Goal: Information Seeking & Learning: Learn about a topic

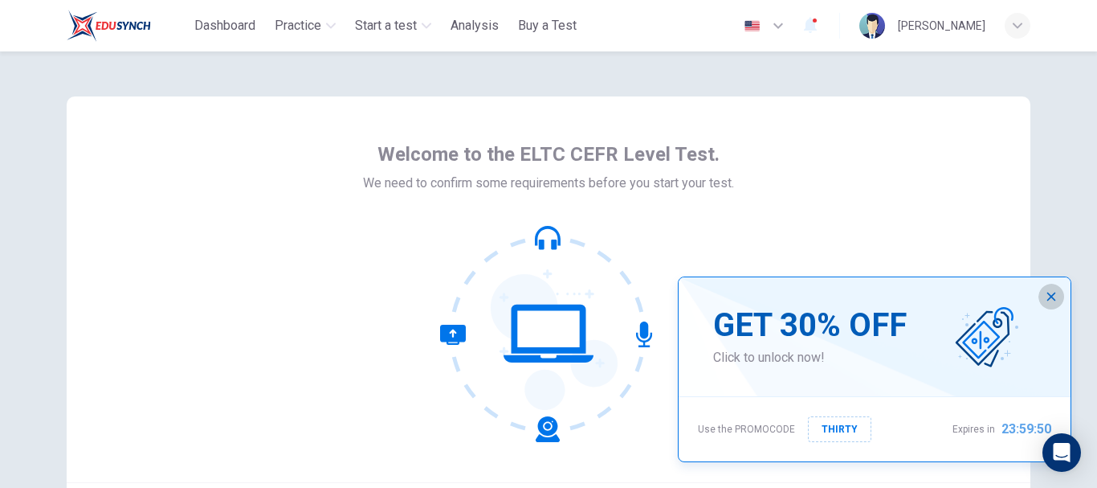
click at [1052, 300] on icon "button" at bounding box center [1051, 296] width 13 height 13
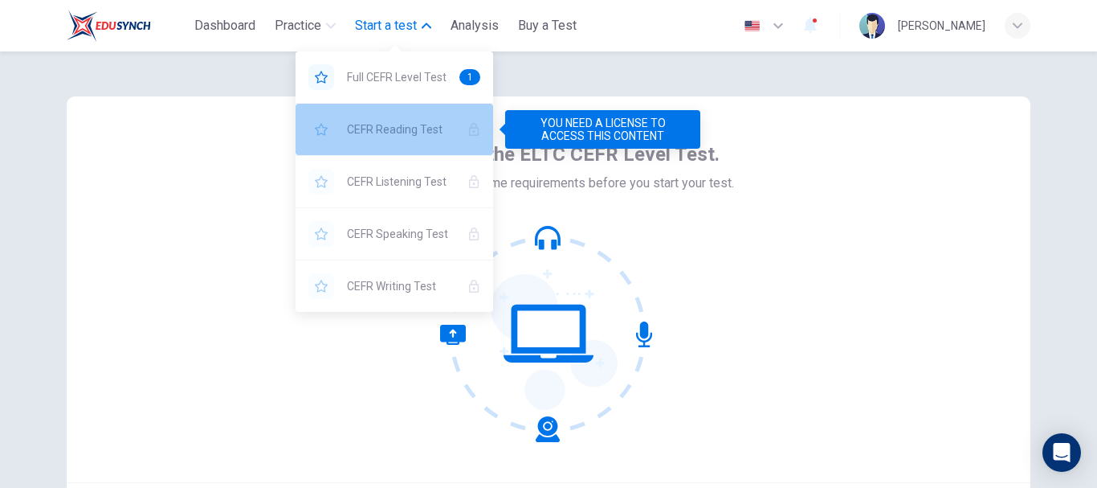
click at [371, 121] on span "CEFR Reading Test" at bounding box center [401, 129] width 108 height 19
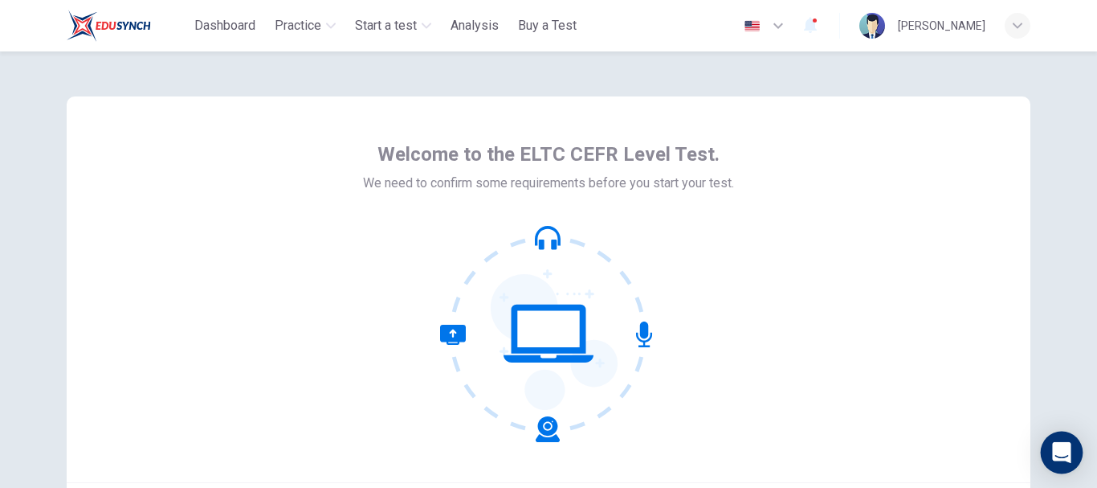
click at [1072, 444] on div "Open Intercom Messenger" at bounding box center [1062, 452] width 43 height 43
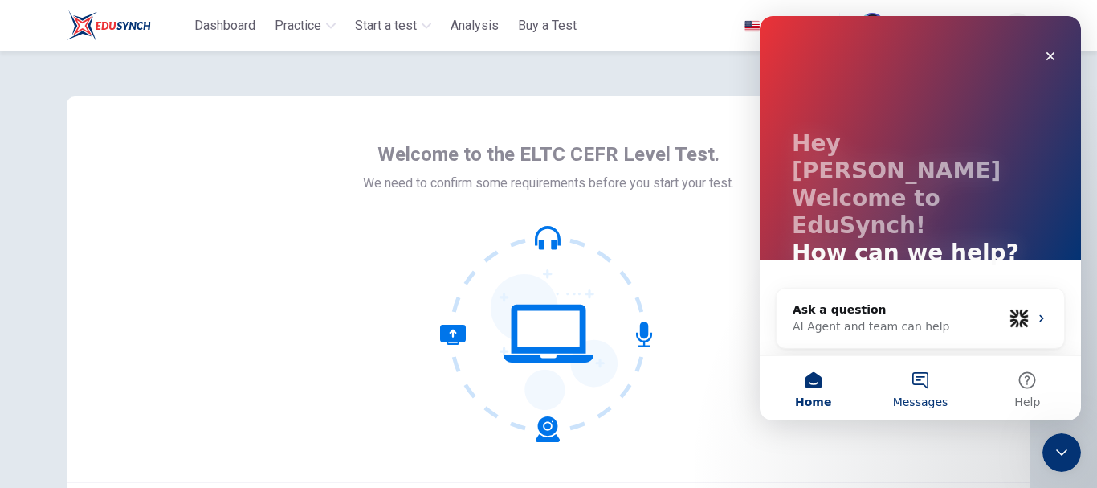
click at [930, 380] on button "Messages" at bounding box center [920, 388] width 107 height 64
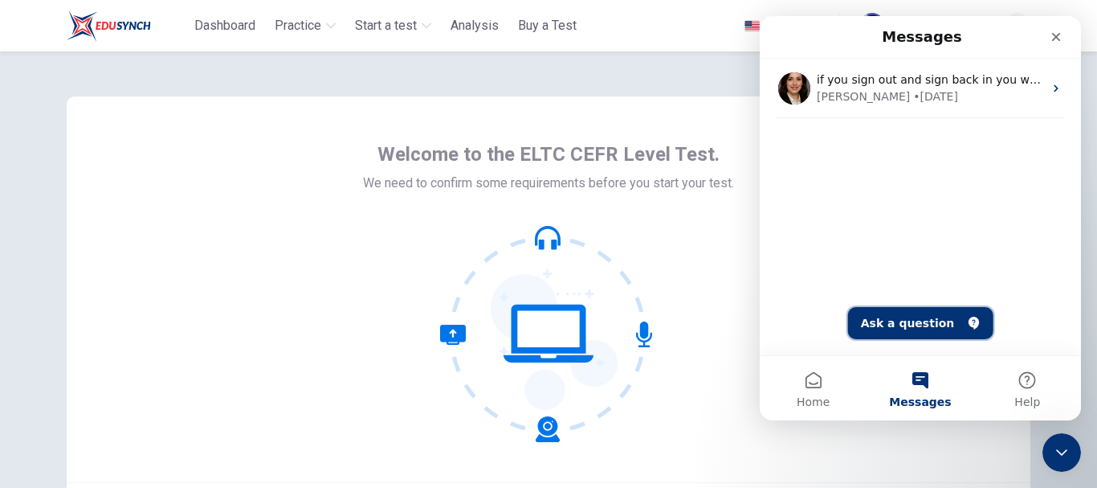
click at [887, 323] on button "Ask a question" at bounding box center [920, 323] width 145 height 32
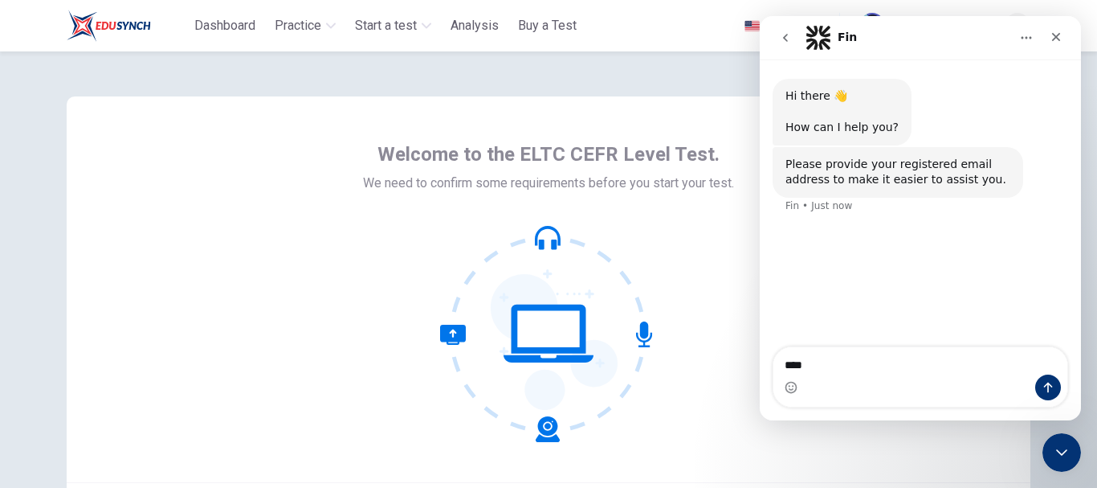
type textarea "*****"
click at [645, 12] on div "Dashboard Practice Start a test Analysis Buy a Test English ** ​ MOHD Moe" at bounding box center [549, 25] width 964 height 51
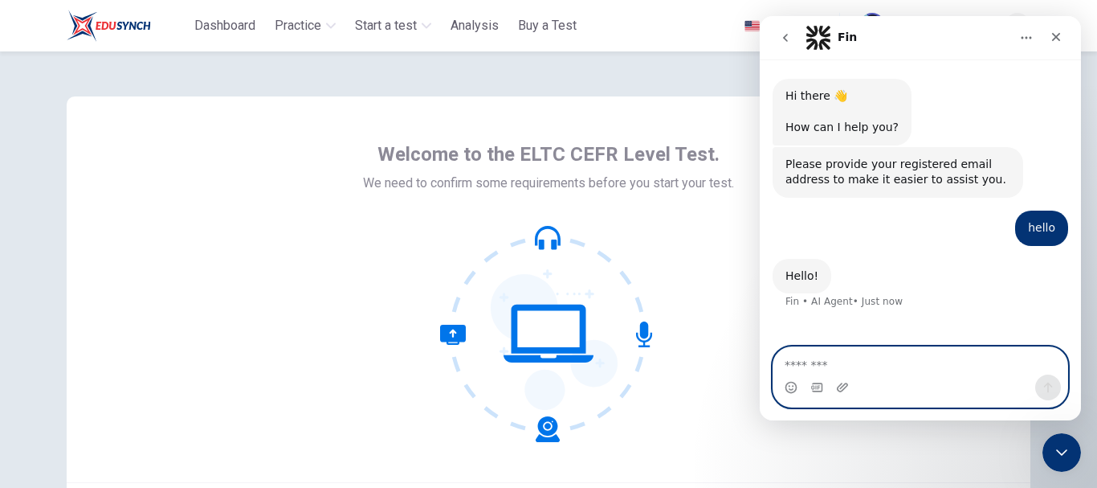
click at [844, 367] on textarea "Message…" at bounding box center [921, 360] width 294 height 27
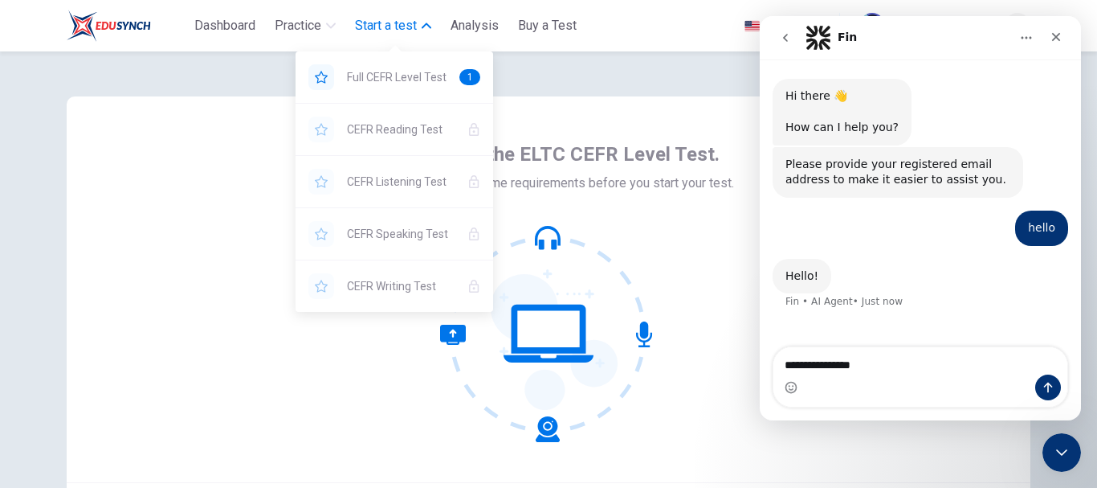
click at [426, 37] on button "Start a test" at bounding box center [393, 25] width 89 height 29
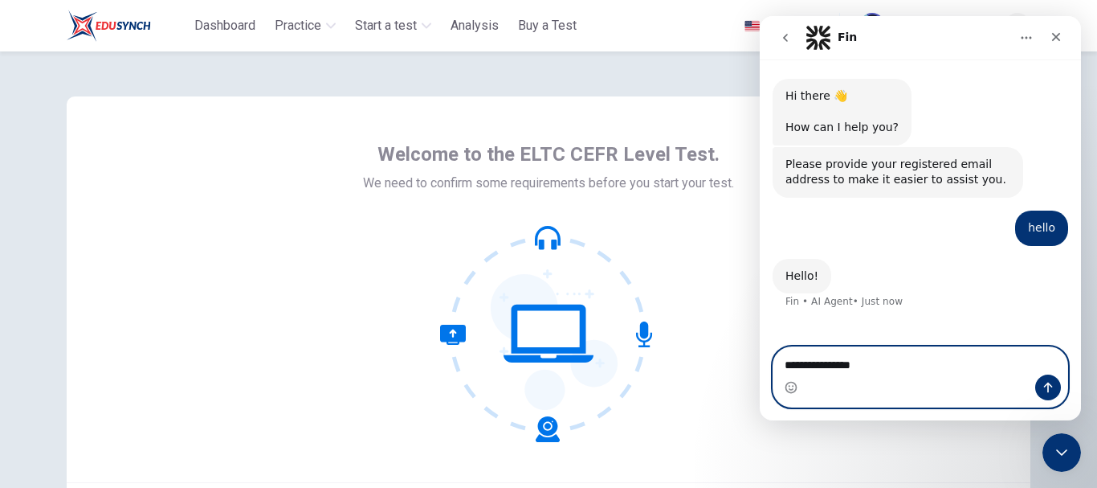
click at [861, 362] on textarea "**********" at bounding box center [921, 360] width 294 height 27
type textarea "**********"
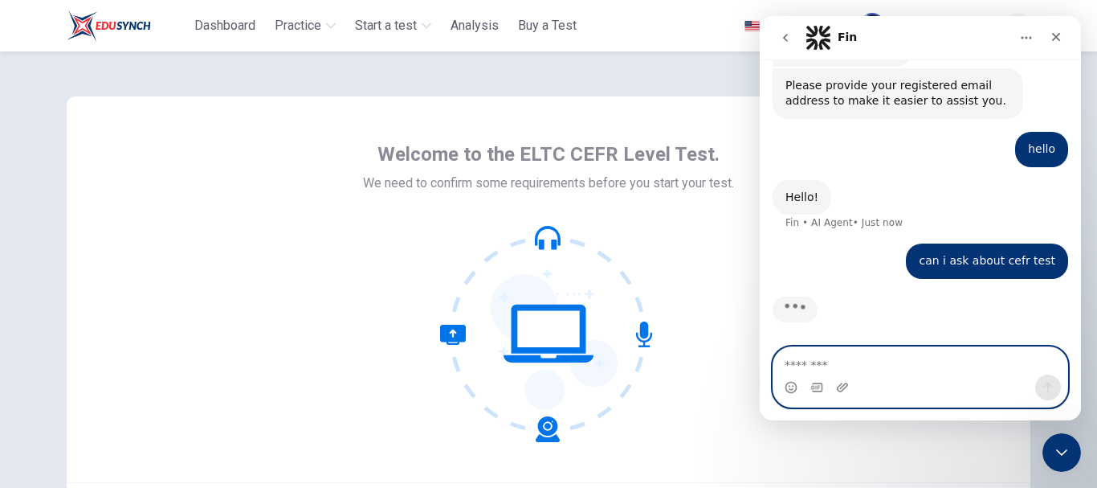
scroll to position [80, 0]
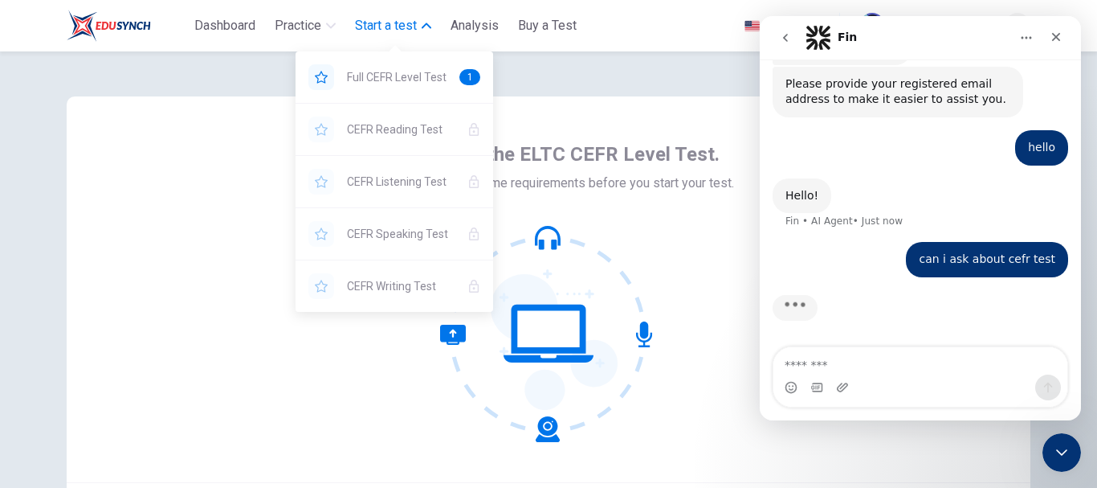
click at [404, 33] on span "Start a test" at bounding box center [386, 25] width 62 height 19
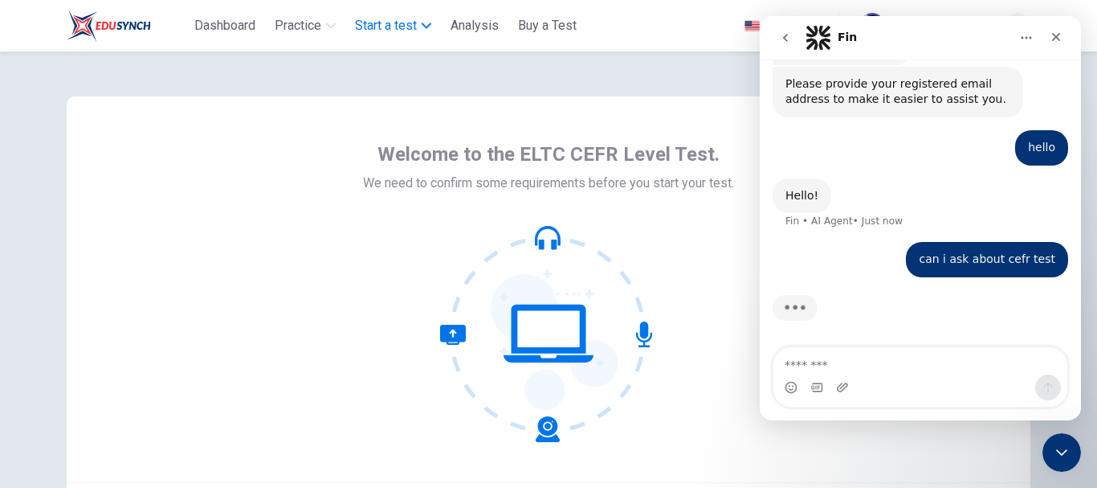
click at [404, 33] on span "Start a test" at bounding box center [386, 25] width 62 height 19
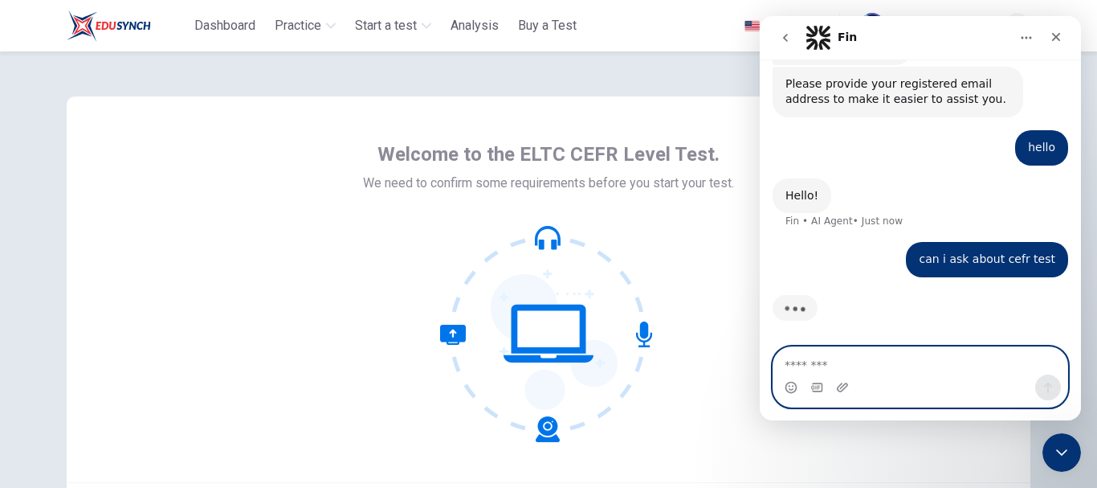
click at [844, 361] on textarea "Message…" at bounding box center [921, 360] width 294 height 27
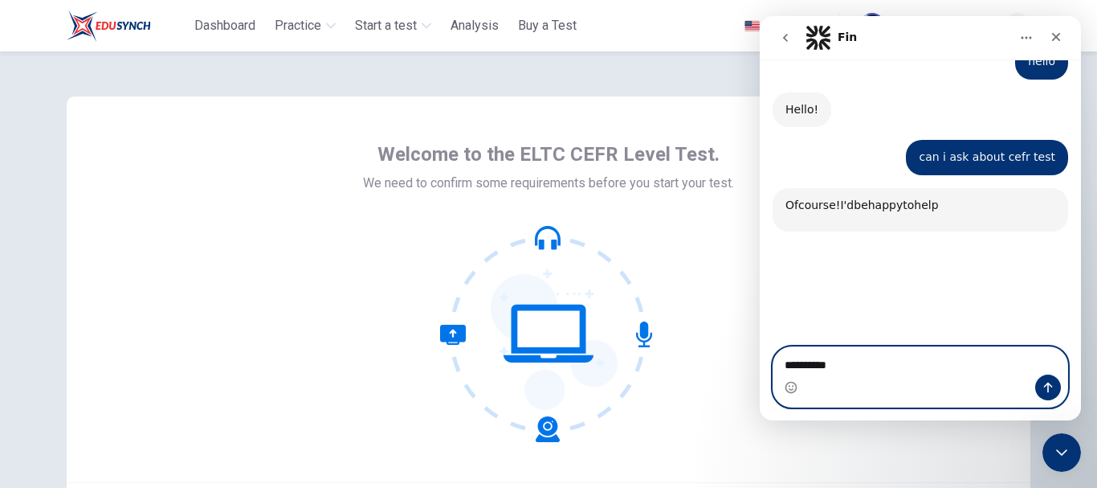
scroll to position [251, 0]
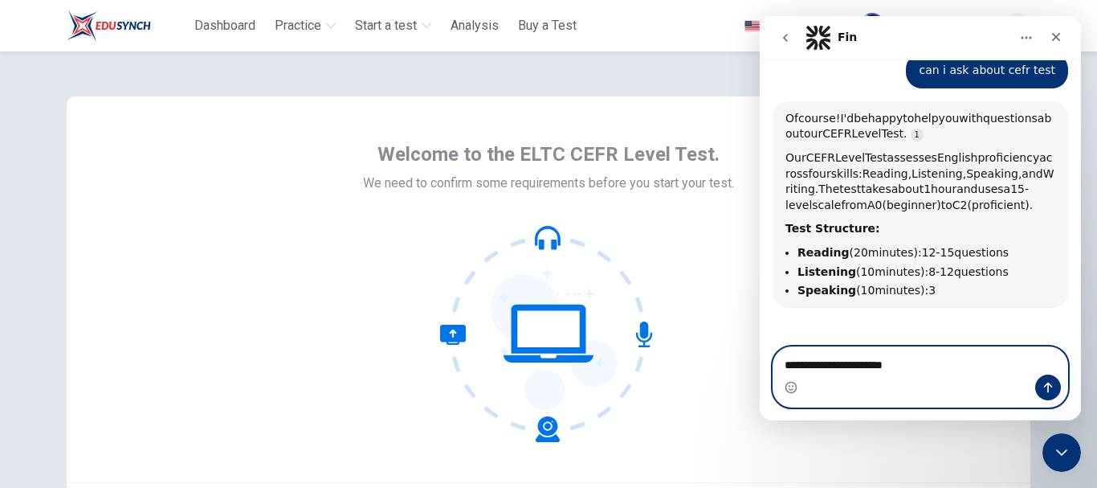
type textarea "**********"
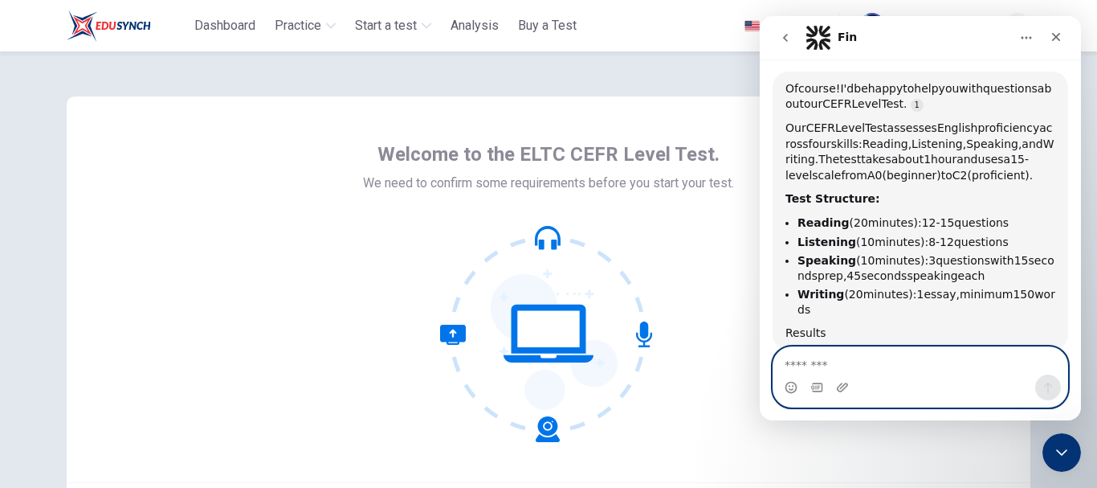
scroll to position [284, 0]
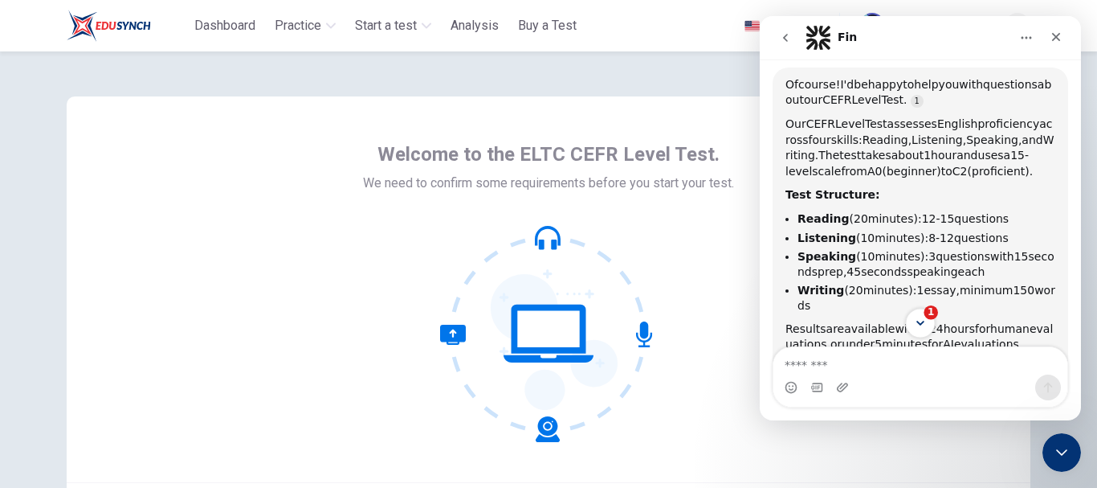
click at [922, 330] on button "1" at bounding box center [920, 323] width 30 height 30
click at [922, 326] on icon "Scroll to bottom" at bounding box center [920, 323] width 14 height 14
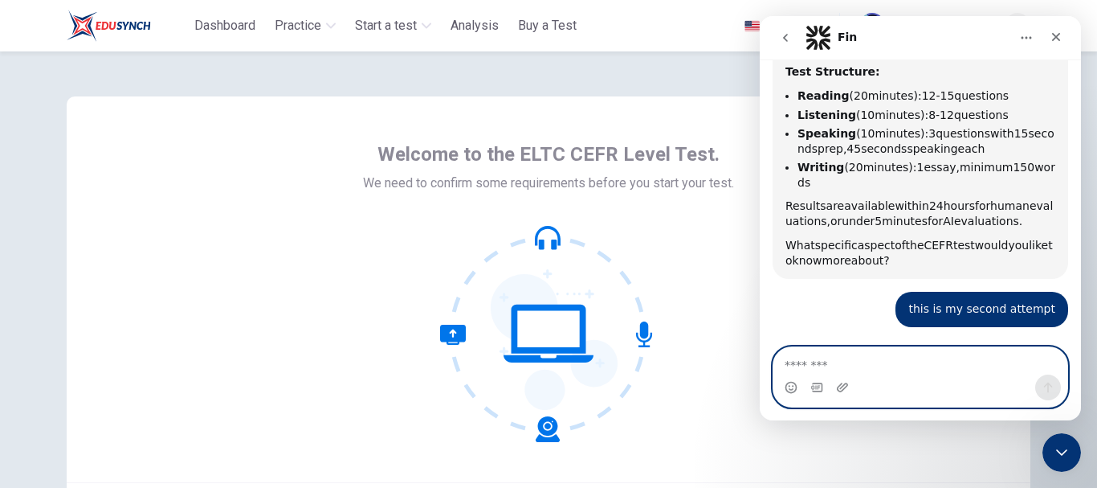
click at [839, 366] on textarea "Message…" at bounding box center [921, 360] width 294 height 27
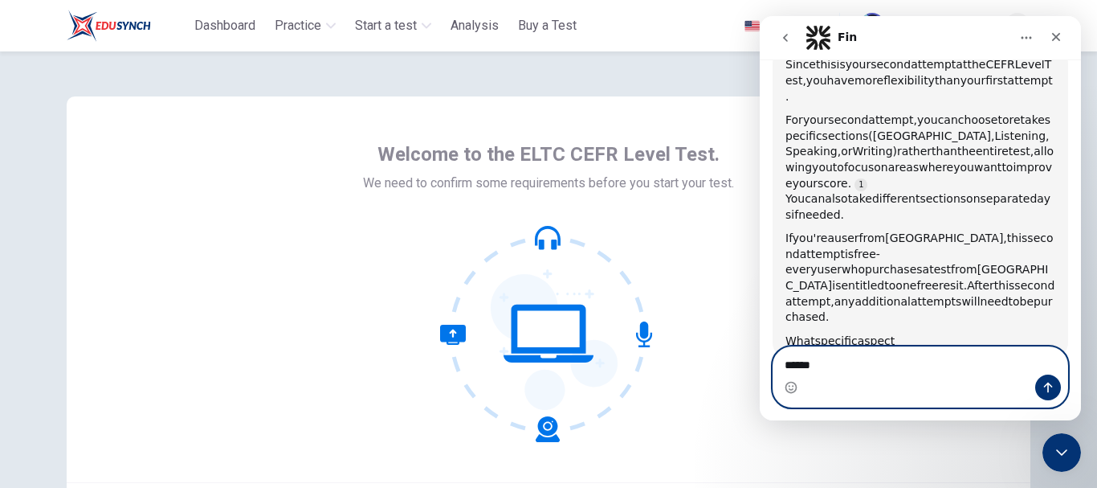
scroll to position [321, 0]
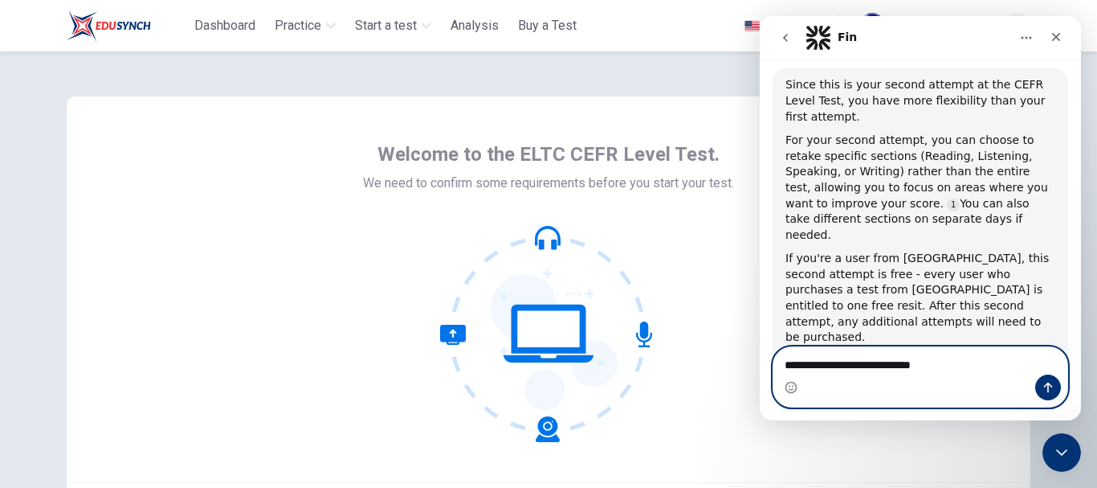
type textarea "**********"
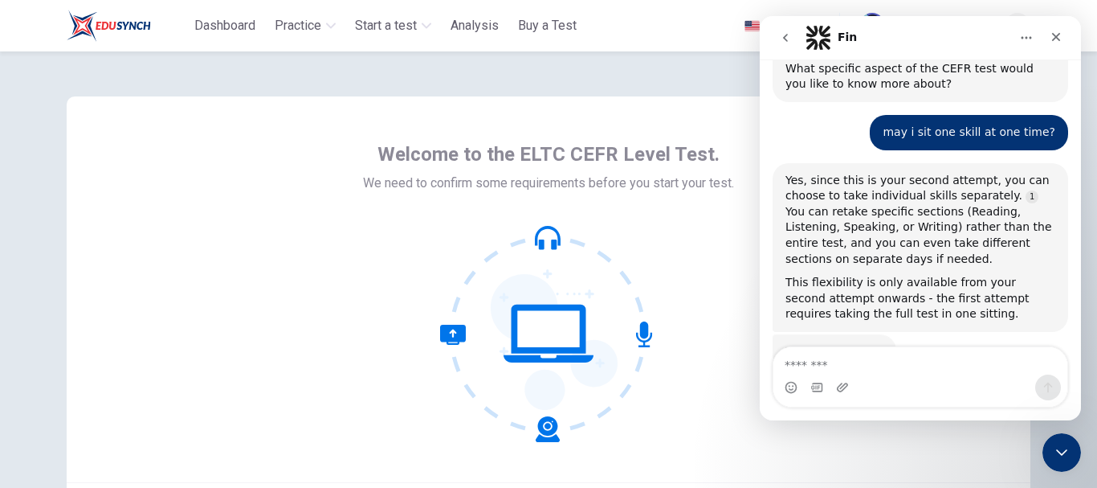
scroll to position [639, 0]
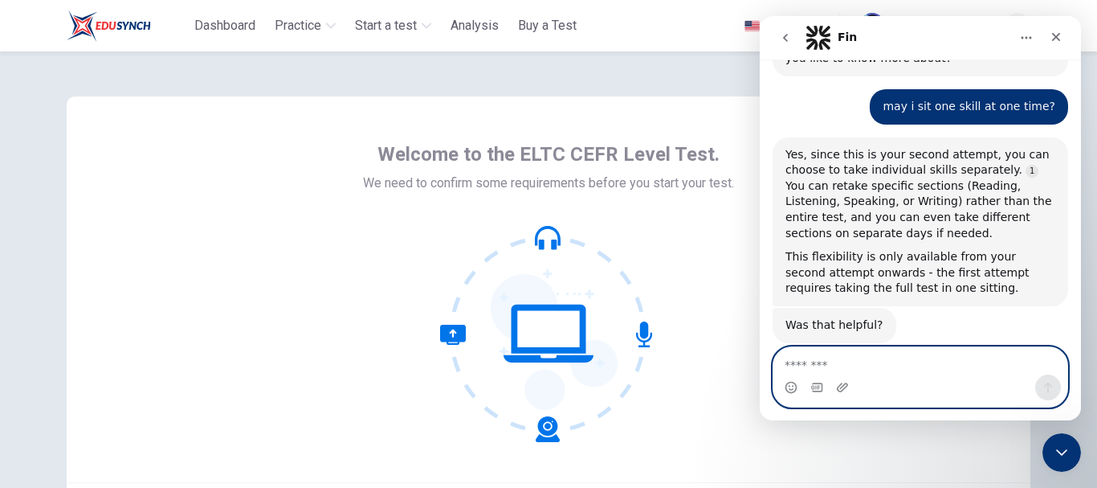
click at [826, 363] on textarea "Message…" at bounding box center [921, 360] width 294 height 27
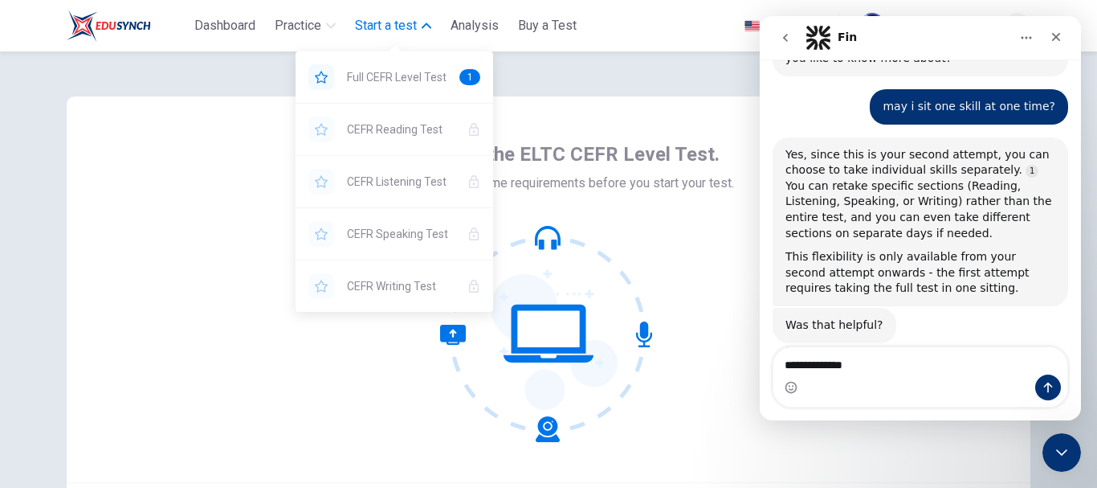
click at [403, 31] on span "Start a test" at bounding box center [386, 25] width 62 height 19
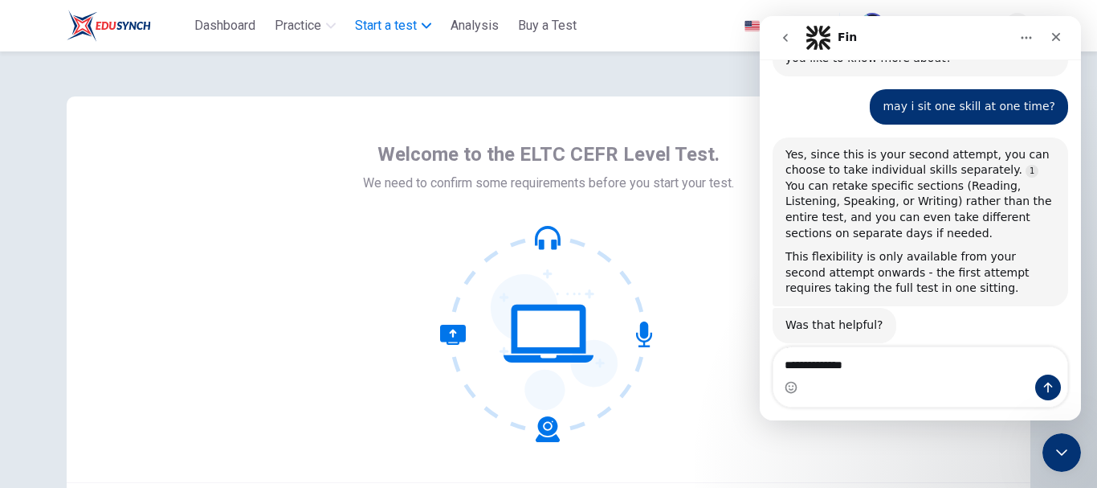
click at [403, 31] on span "Start a test" at bounding box center [386, 25] width 62 height 19
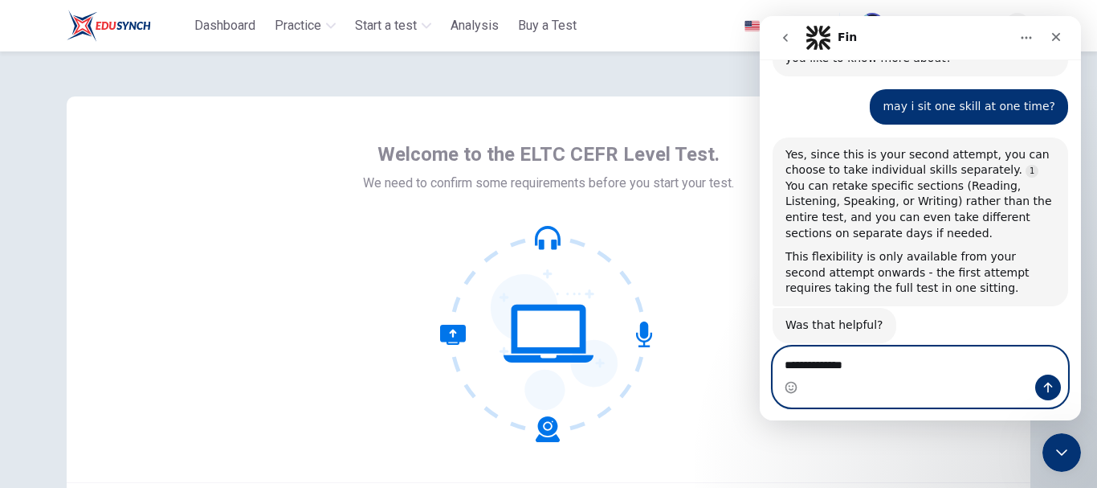
click at [877, 364] on textarea "**********" at bounding box center [921, 360] width 294 height 27
type textarea "**********"
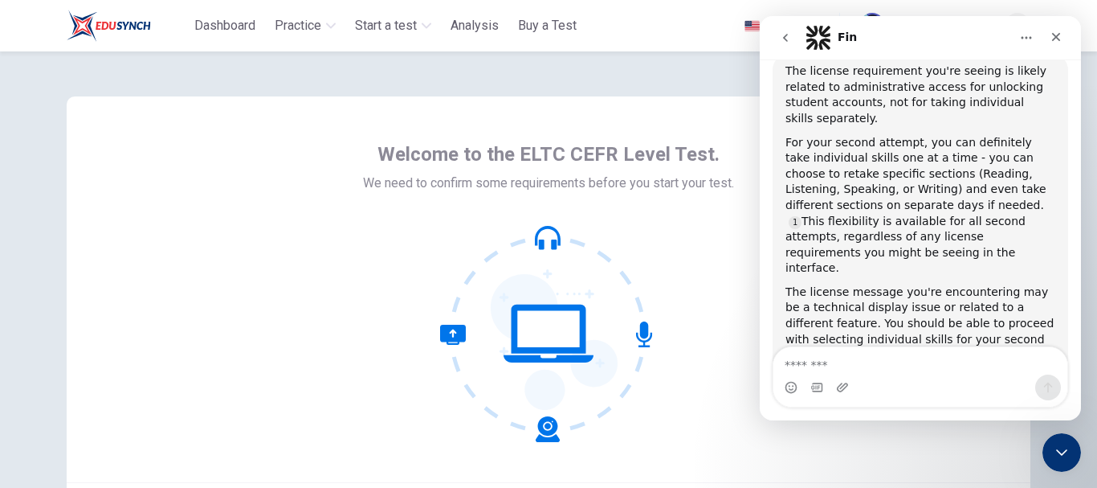
scroll to position [1024, 0]
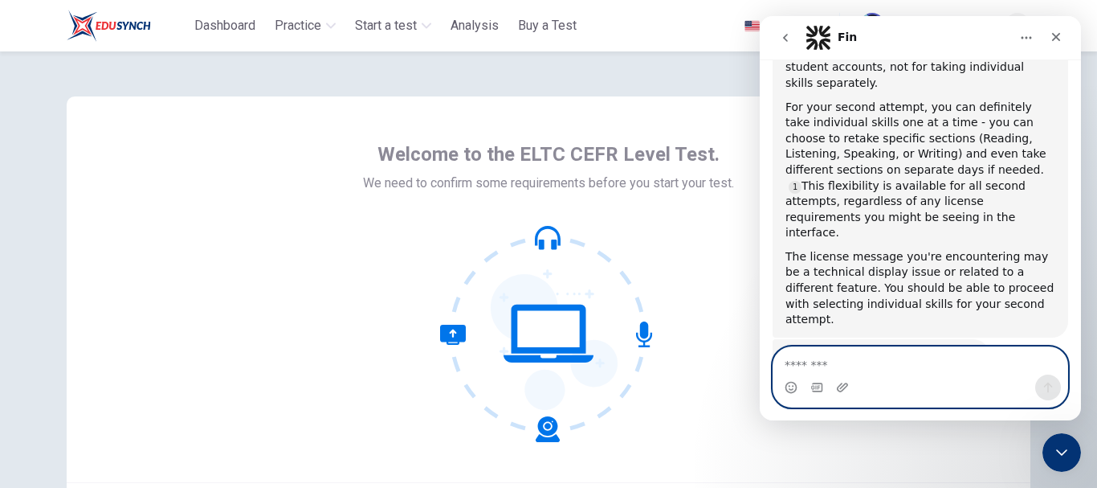
click at [804, 354] on textarea "Message…" at bounding box center [921, 360] width 294 height 27
type textarea "**********"
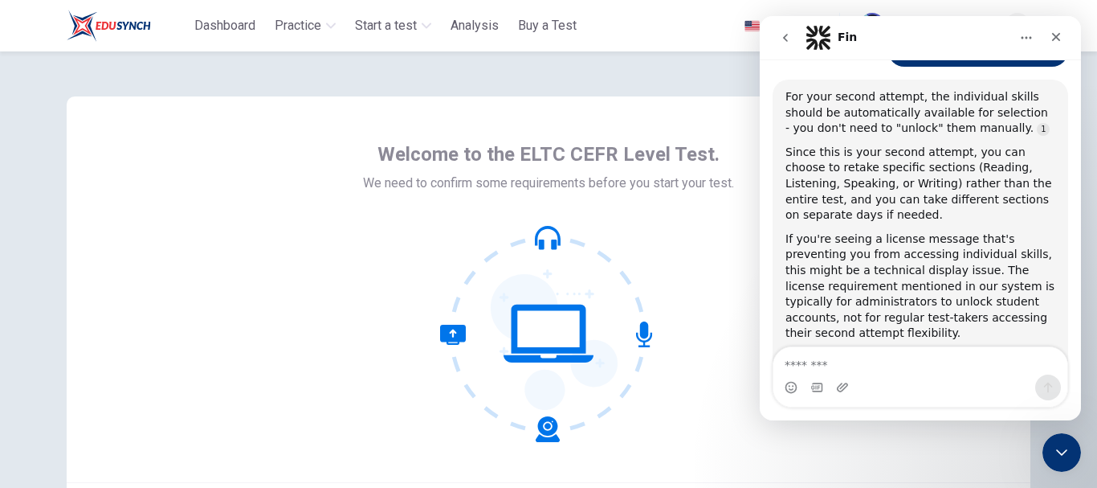
scroll to position [1479, 0]
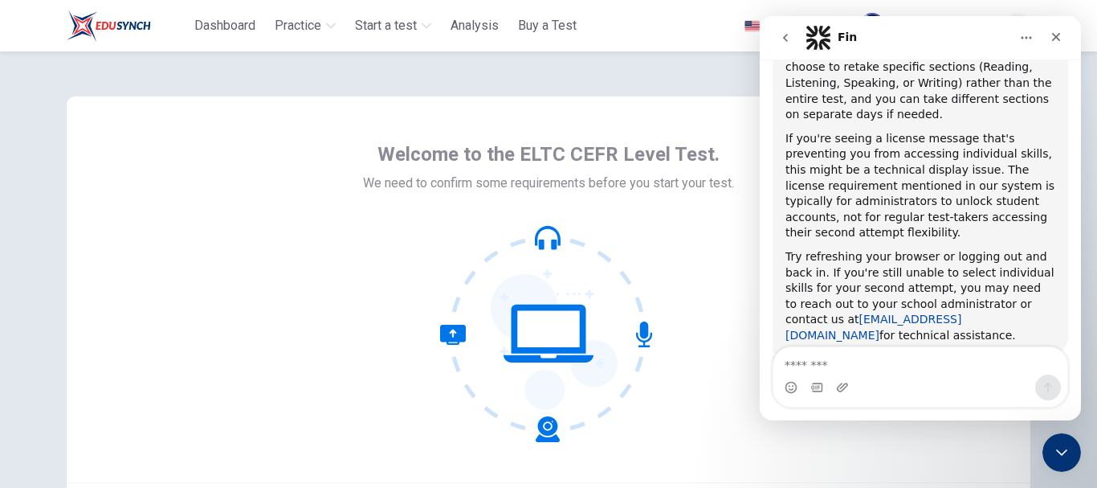
click at [849, 313] on link "contact@edusynch.com" at bounding box center [874, 327] width 176 height 29
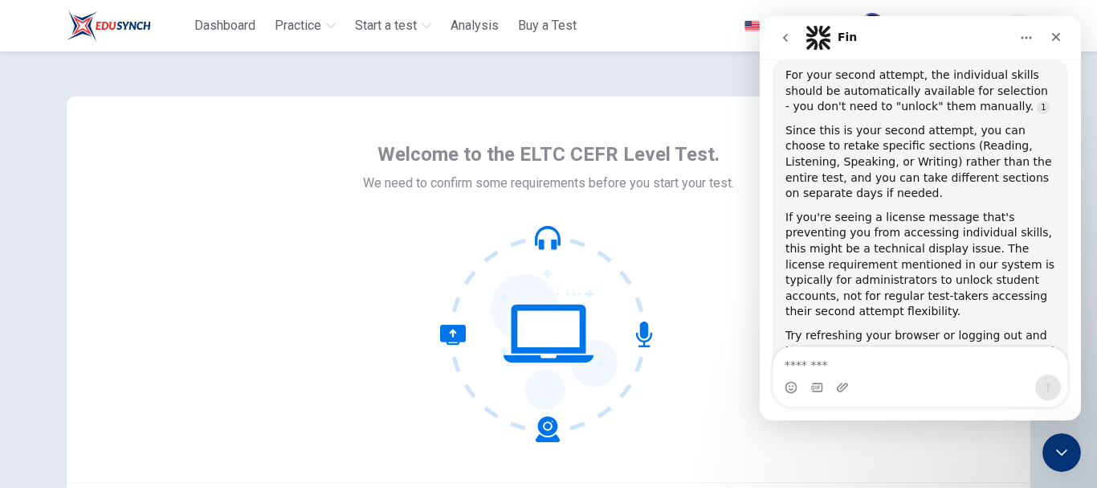
scroll to position [1328, 0]
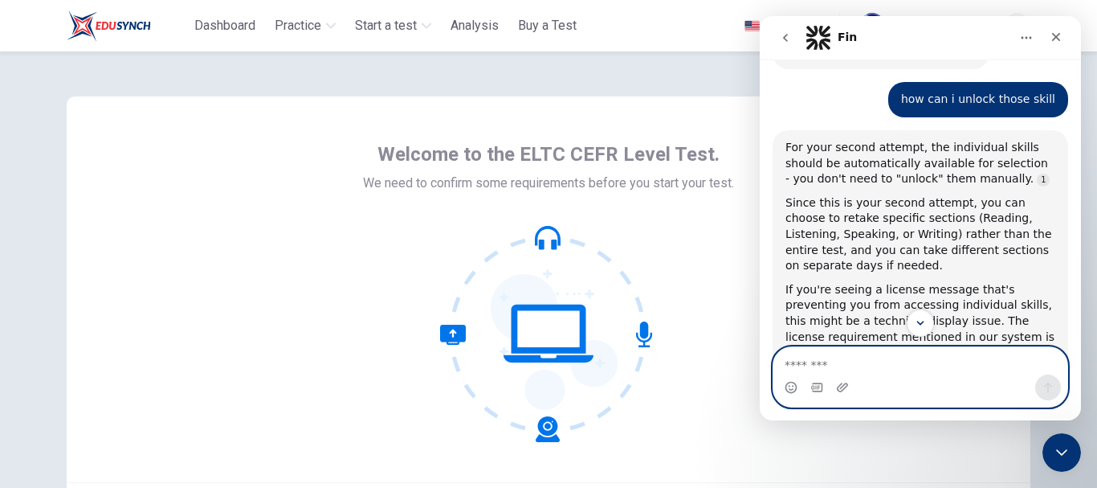
drag, startPoint x: 1074, startPoint y: 287, endPoint x: 997, endPoint y: 367, distance: 111.4
click at [997, 367] on textarea "Message…" at bounding box center [921, 360] width 294 height 27
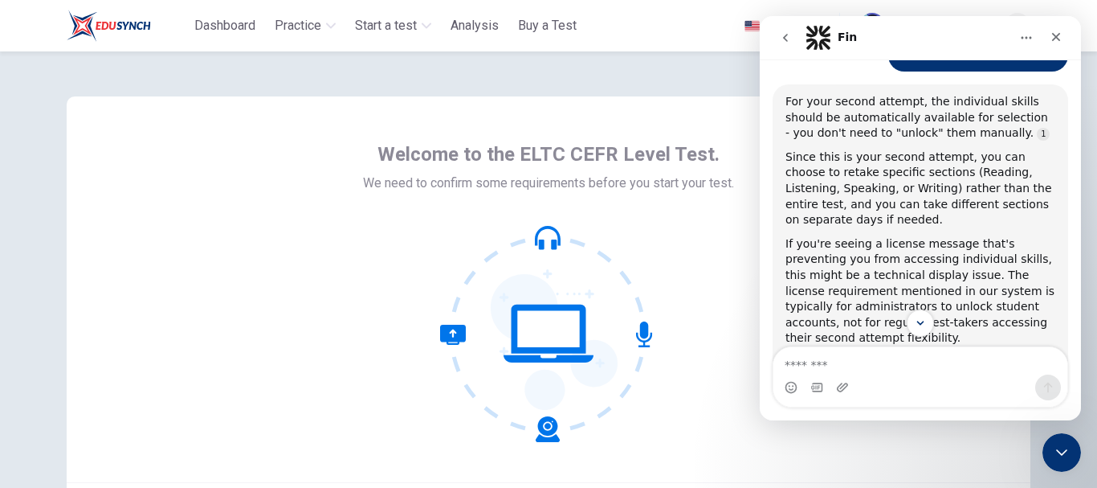
scroll to position [1495, 0]
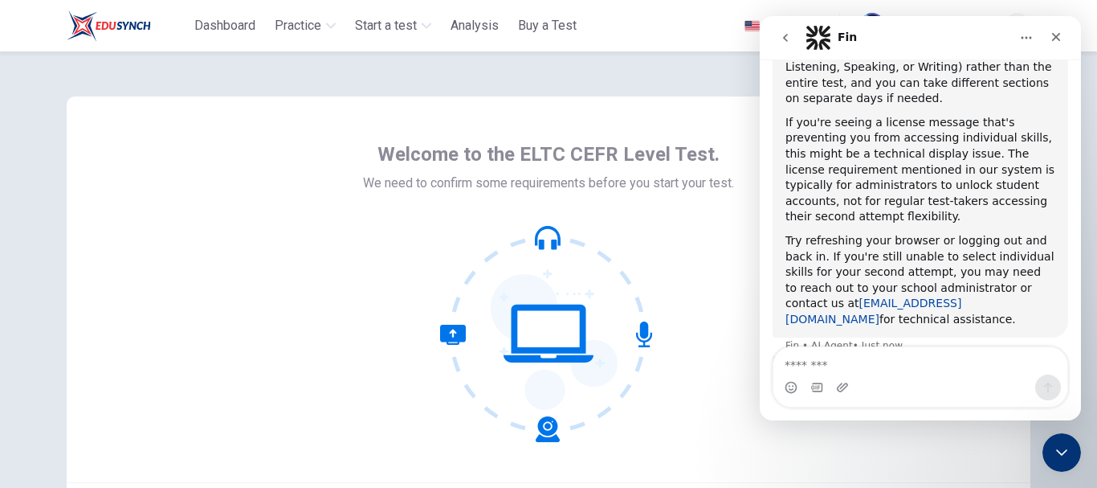
click at [889, 296] on link "contact@edusynch.com" at bounding box center [874, 310] width 176 height 29
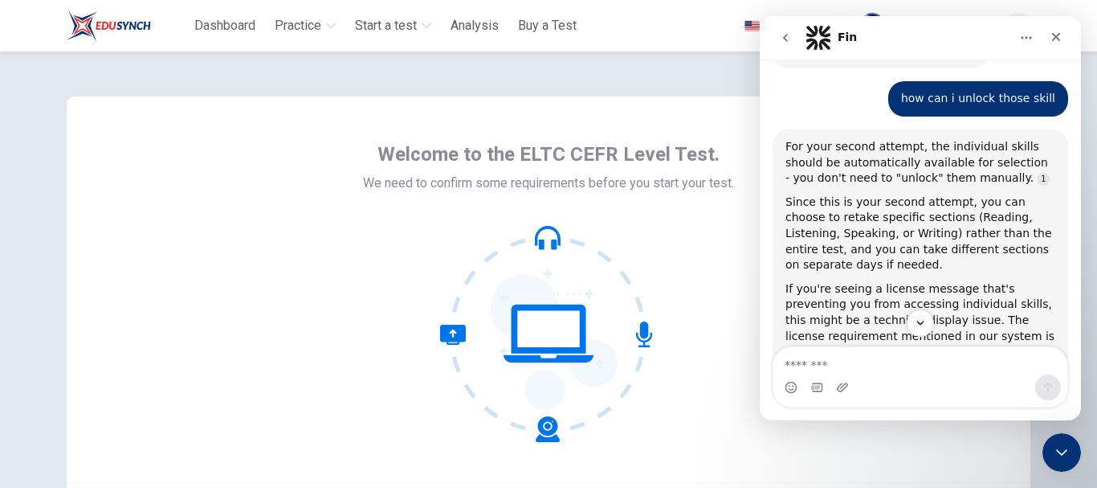
scroll to position [1328, 0]
click at [930, 326] on button "Scroll to bottom" at bounding box center [920, 323] width 30 height 30
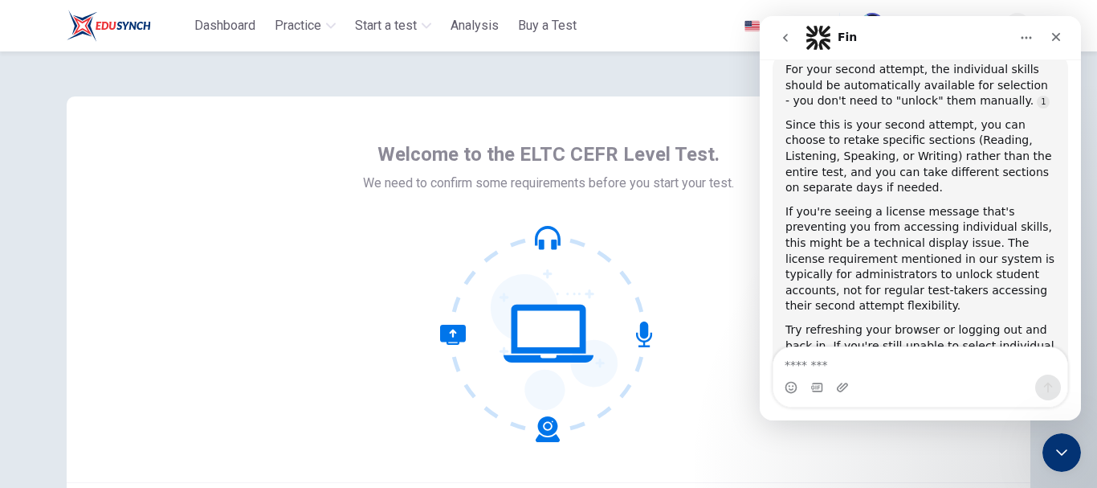
scroll to position [1479, 0]
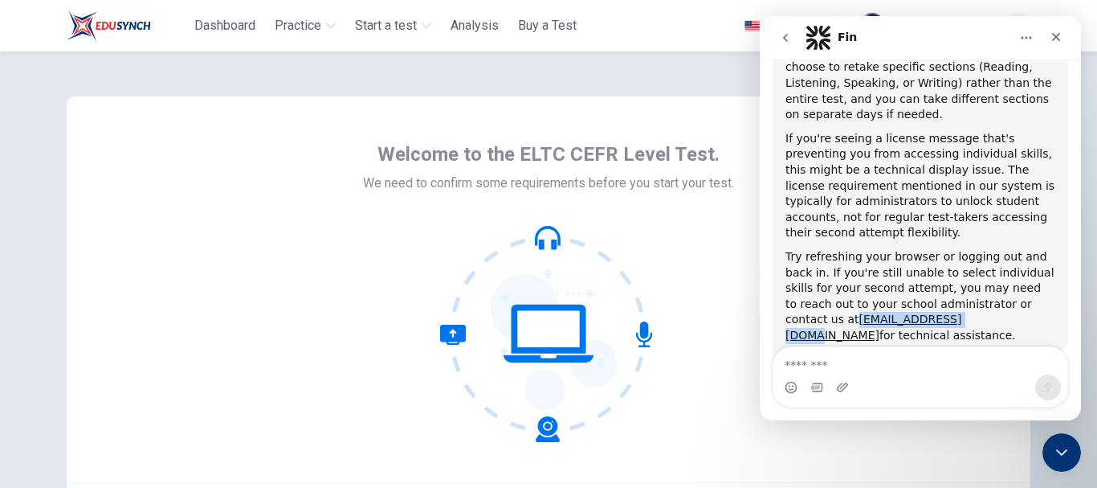
drag, startPoint x: 905, startPoint y: 256, endPoint x: 784, endPoint y: 264, distance: 120.7
click at [784, 264] on div "For your second attempt, the individual skills should be automatically availabl…" at bounding box center [921, 166] width 296 height 374
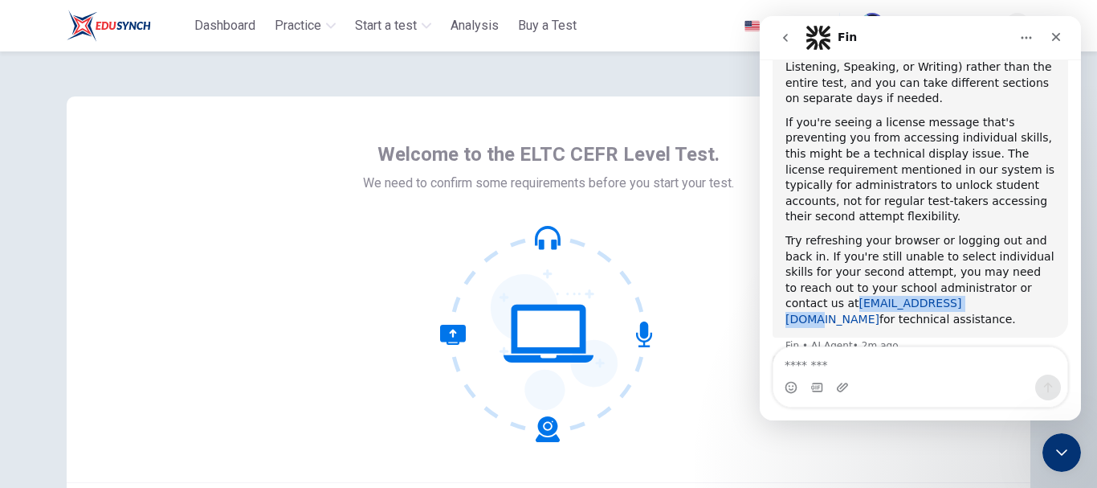
copy link "contact@edusynch.com"
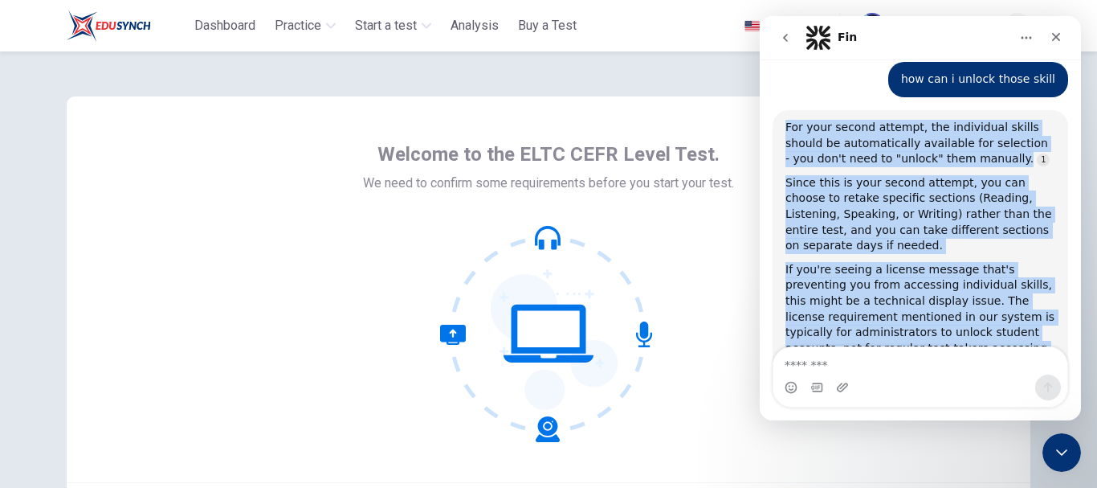
scroll to position [1364, 0]
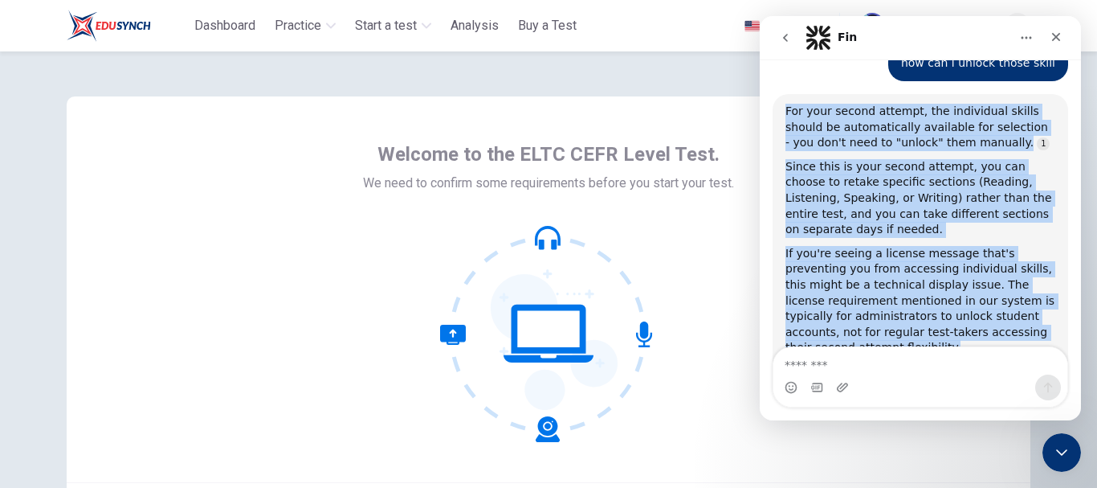
drag, startPoint x: 787, startPoint y: 107, endPoint x: 937, endPoint y: 288, distance: 235.2
click at [937, 288] on div "For your second attempt, the individual skills should be automatically availabl…" at bounding box center [921, 281] width 270 height 354
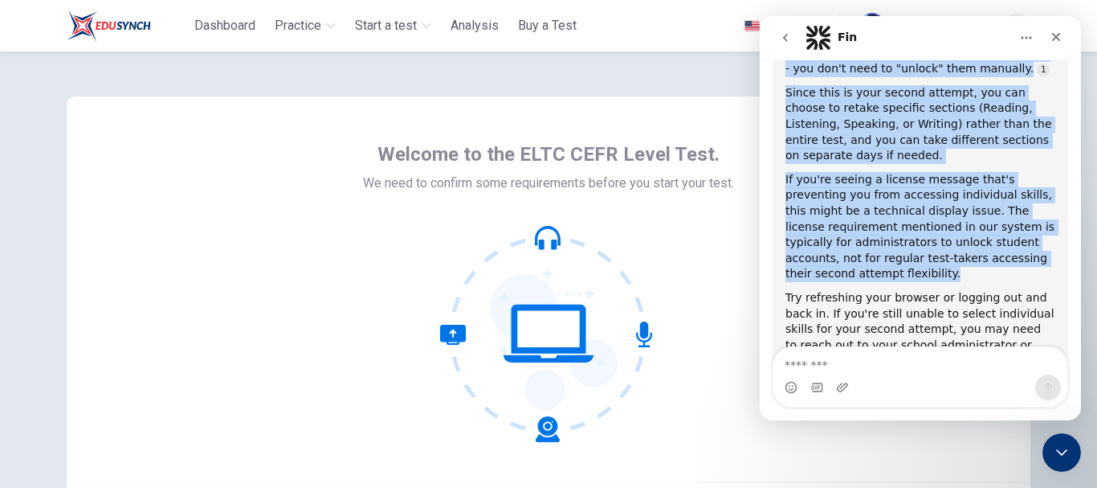
scroll to position [1479, 0]
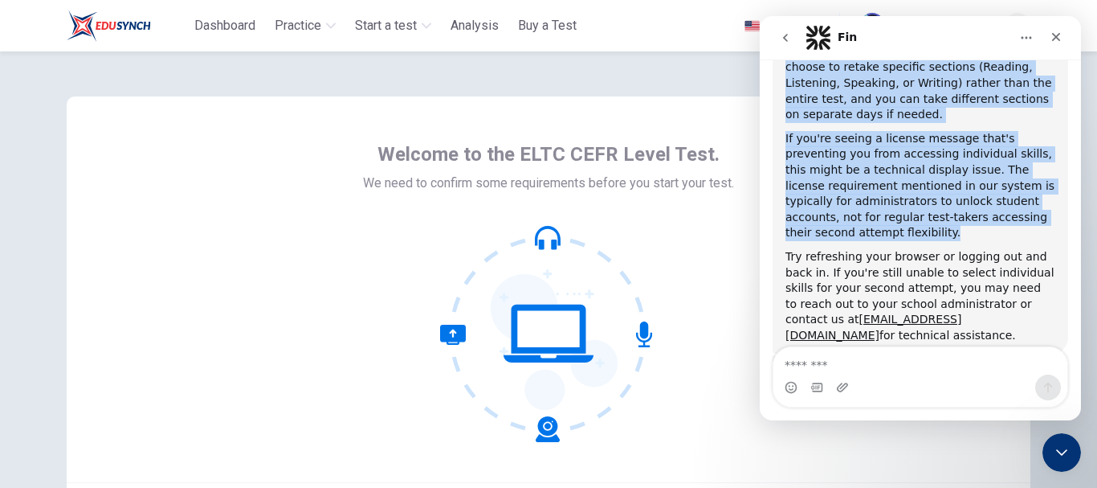
copy div "For your second attempt, the individual skills should be automatically availabl…"
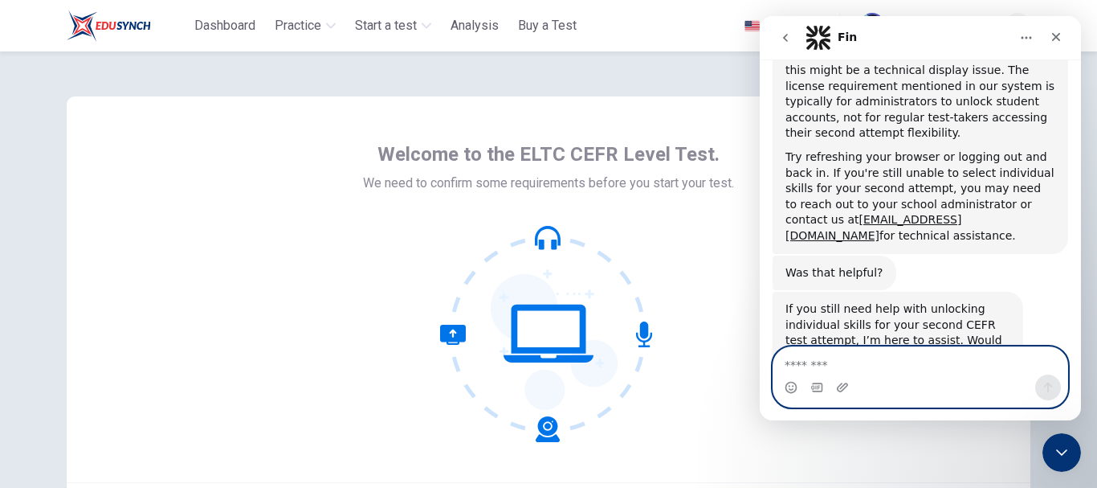
click at [848, 364] on textarea "Message…" at bounding box center [921, 360] width 294 height 27
type textarea "*******"
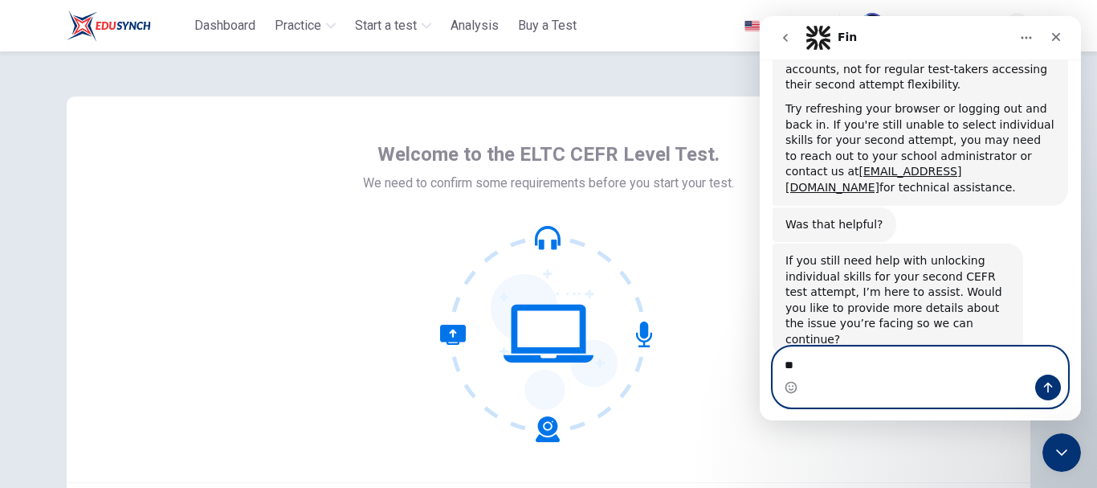
scroll to position [1679, 0]
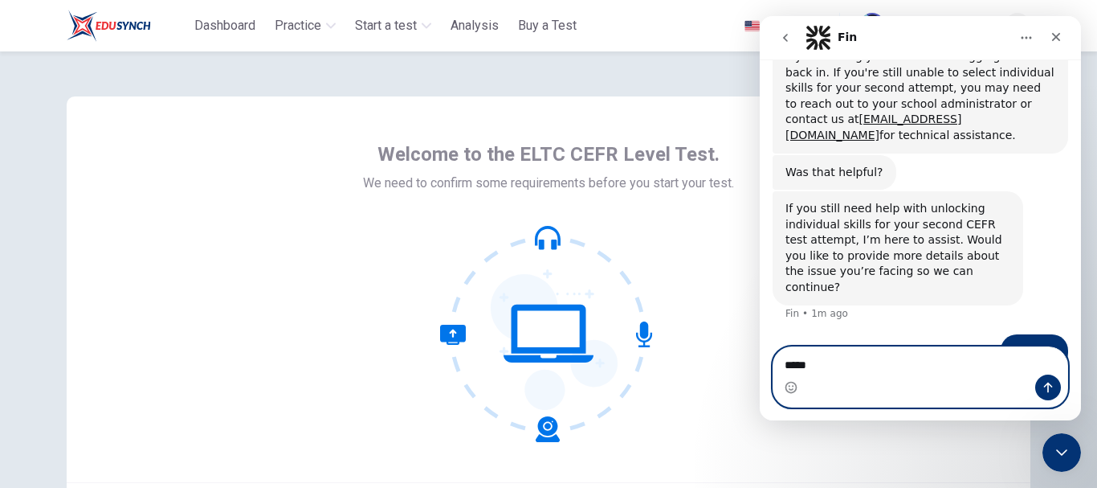
type textarea "******"
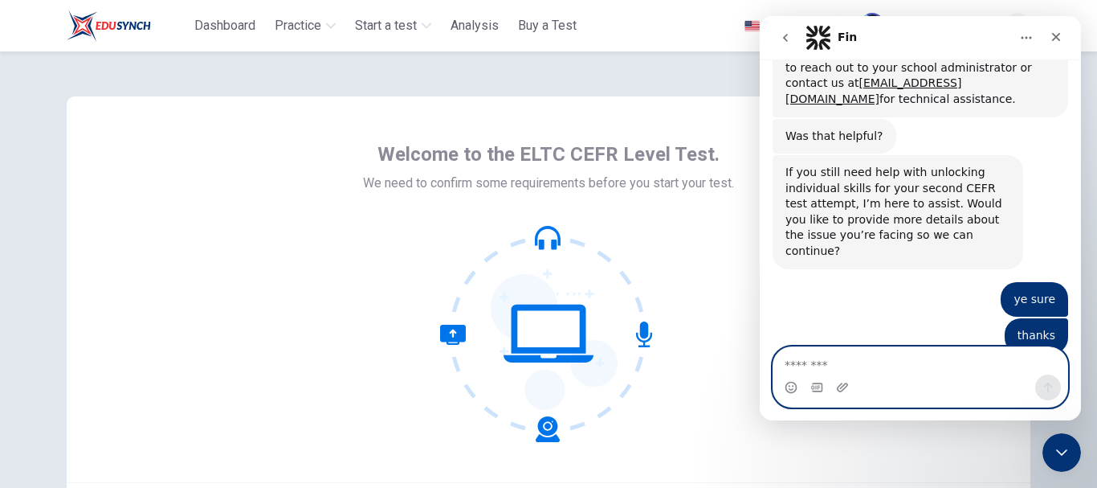
scroll to position [1759, 0]
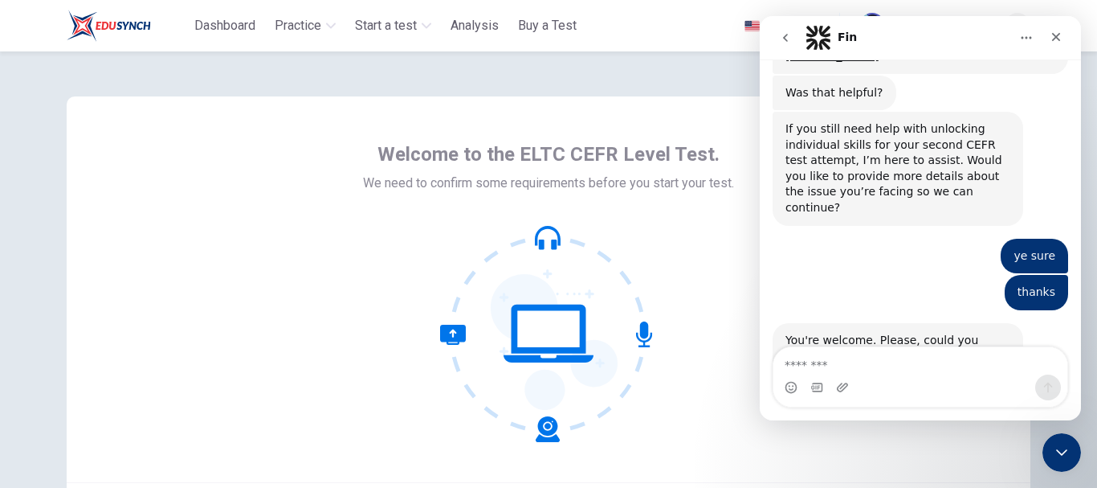
click at [730, 383] on div at bounding box center [548, 333] width 371 height 217
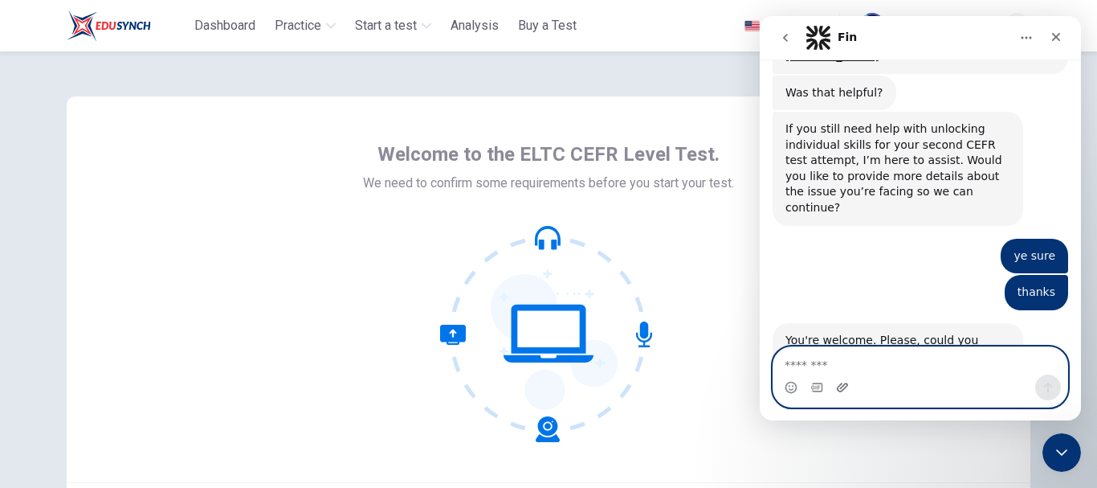
click at [846, 386] on icon "Upload attachment" at bounding box center [842, 386] width 11 height 9
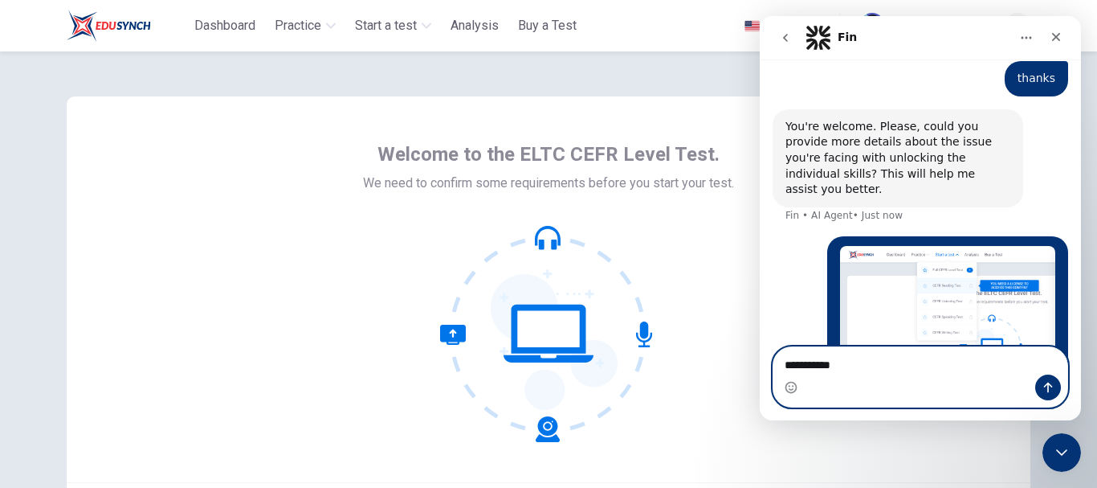
scroll to position [1988, 0]
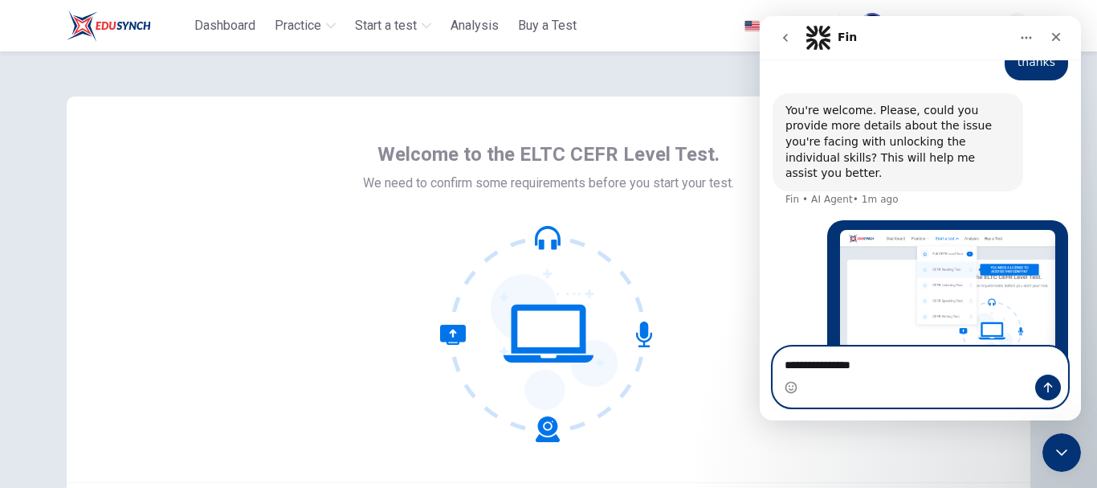
type textarea "**********"
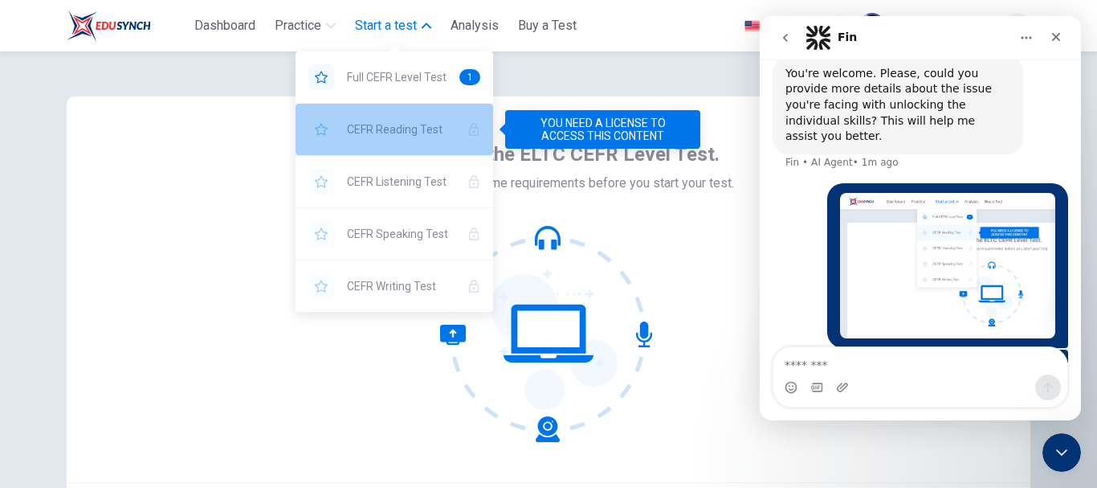
click at [413, 133] on span "CEFR Reading Test" at bounding box center [401, 129] width 108 height 19
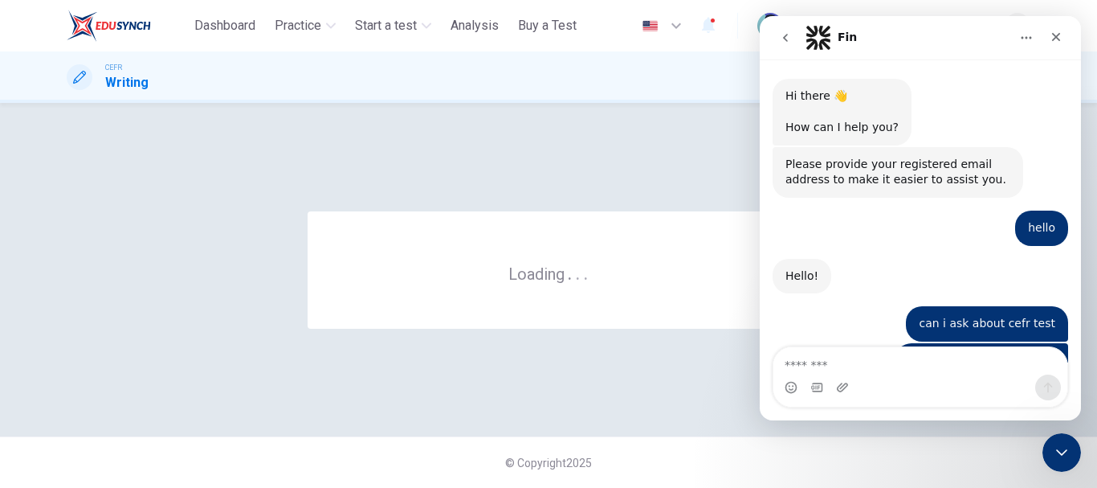
scroll to position [2, 0]
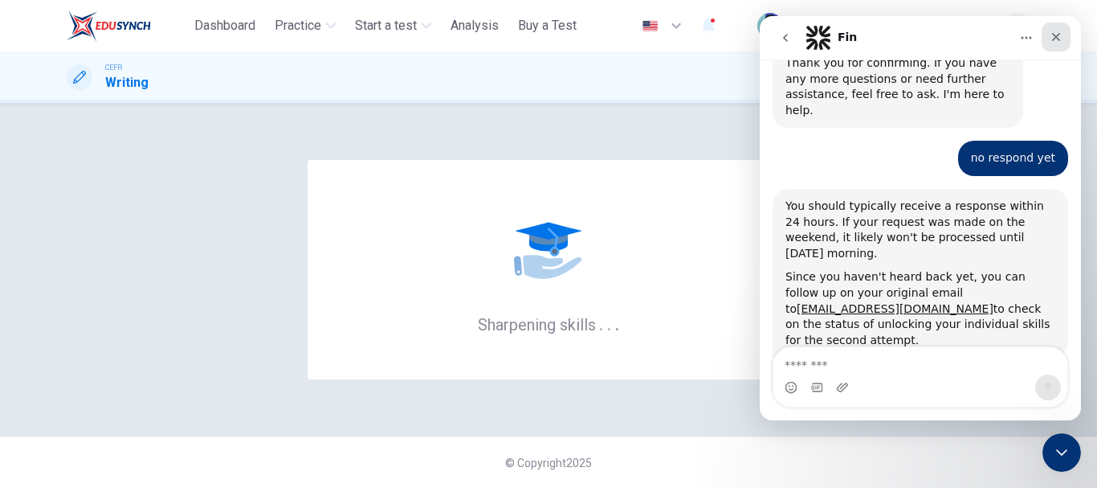
click at [1057, 40] on icon "Close" at bounding box center [1056, 37] width 13 height 13
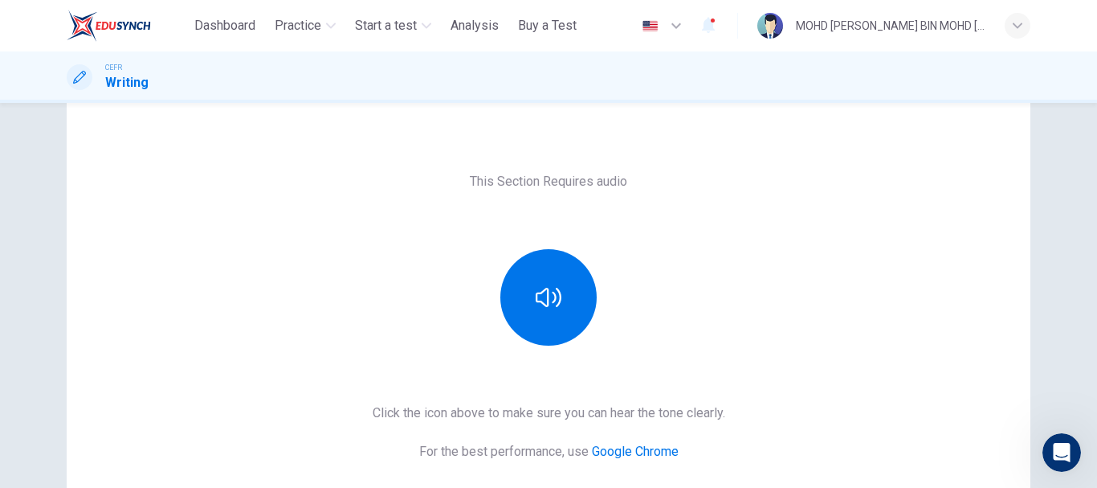
scroll to position [61, 0]
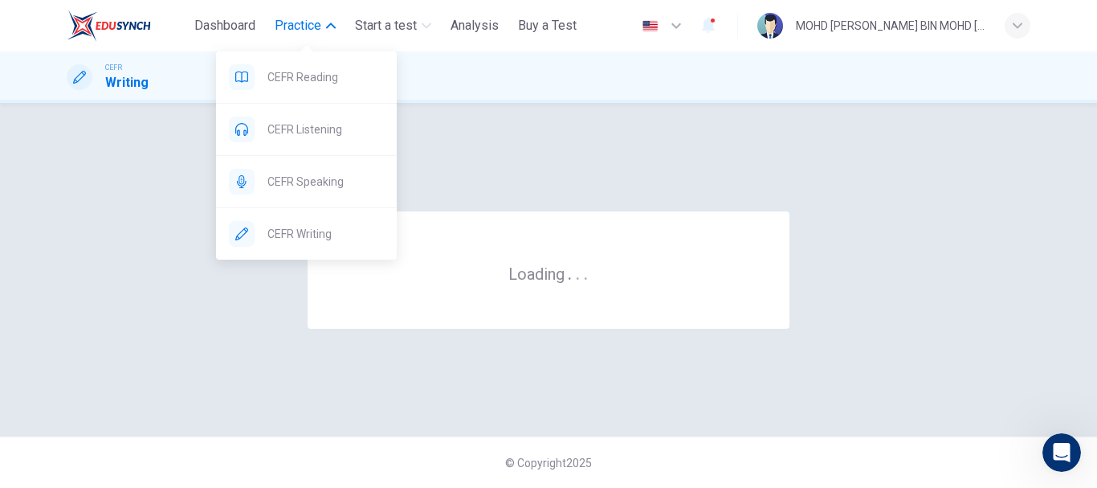
scroll to position [0, 0]
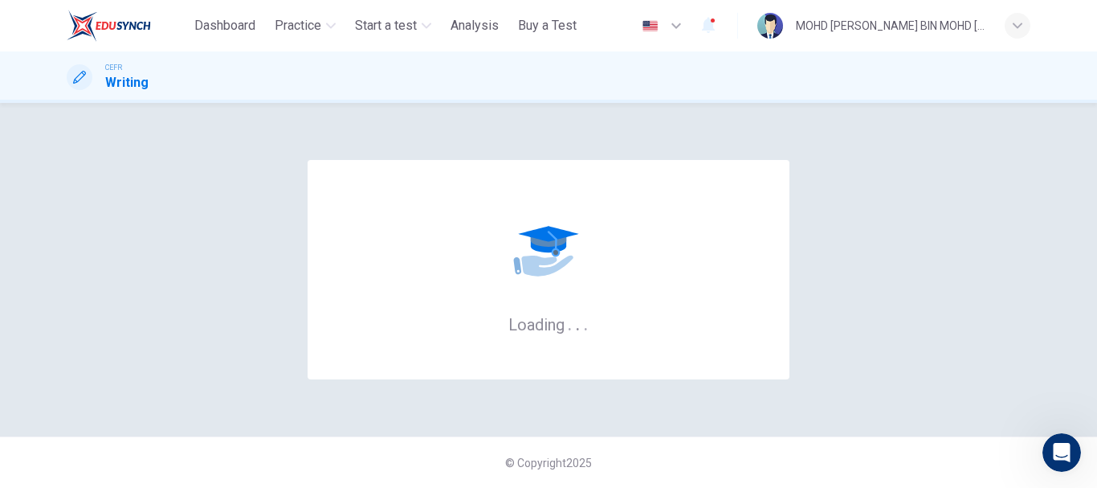
scroll to position [3091, 0]
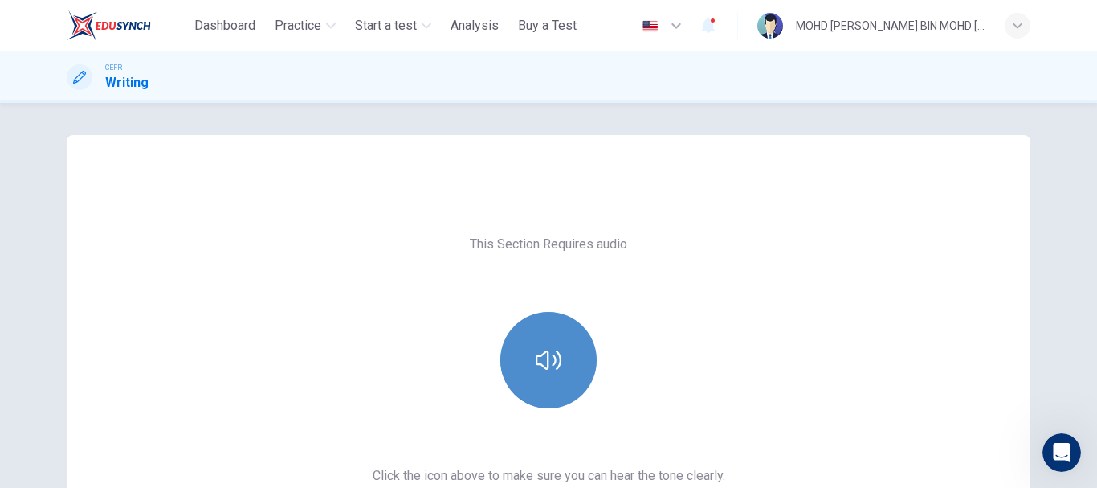
click at [576, 361] on button "button" at bounding box center [549, 360] width 96 height 96
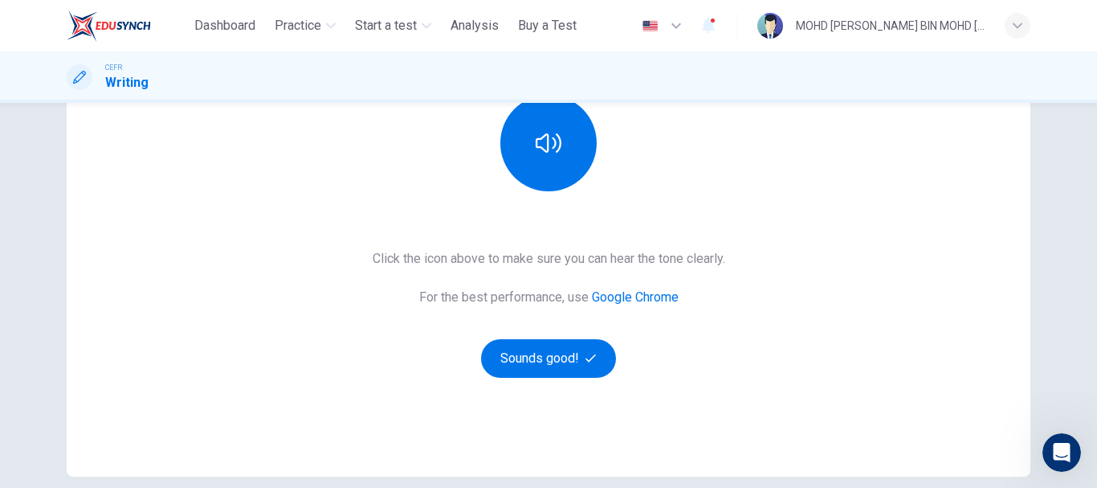
scroll to position [289, 0]
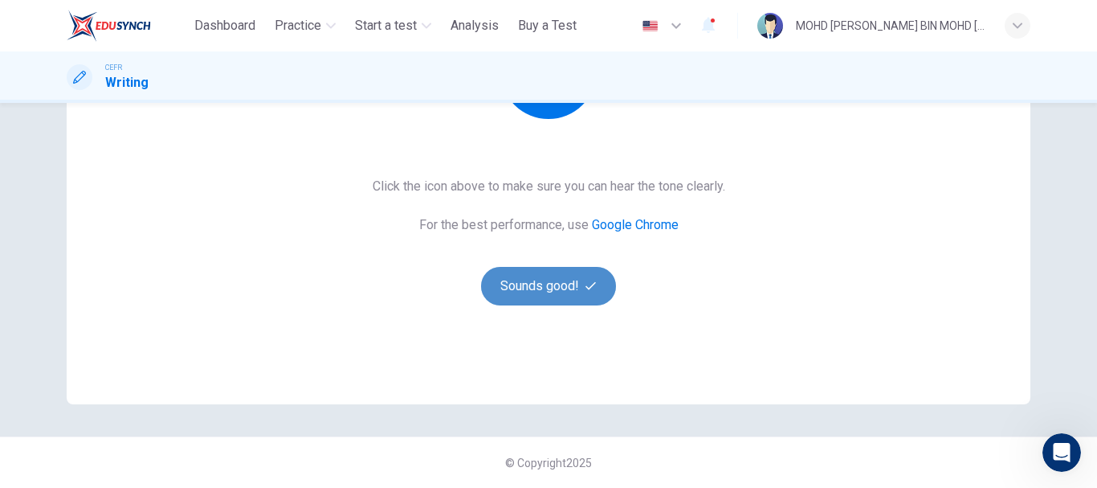
click at [503, 273] on button "Sounds good!" at bounding box center [548, 286] width 135 height 39
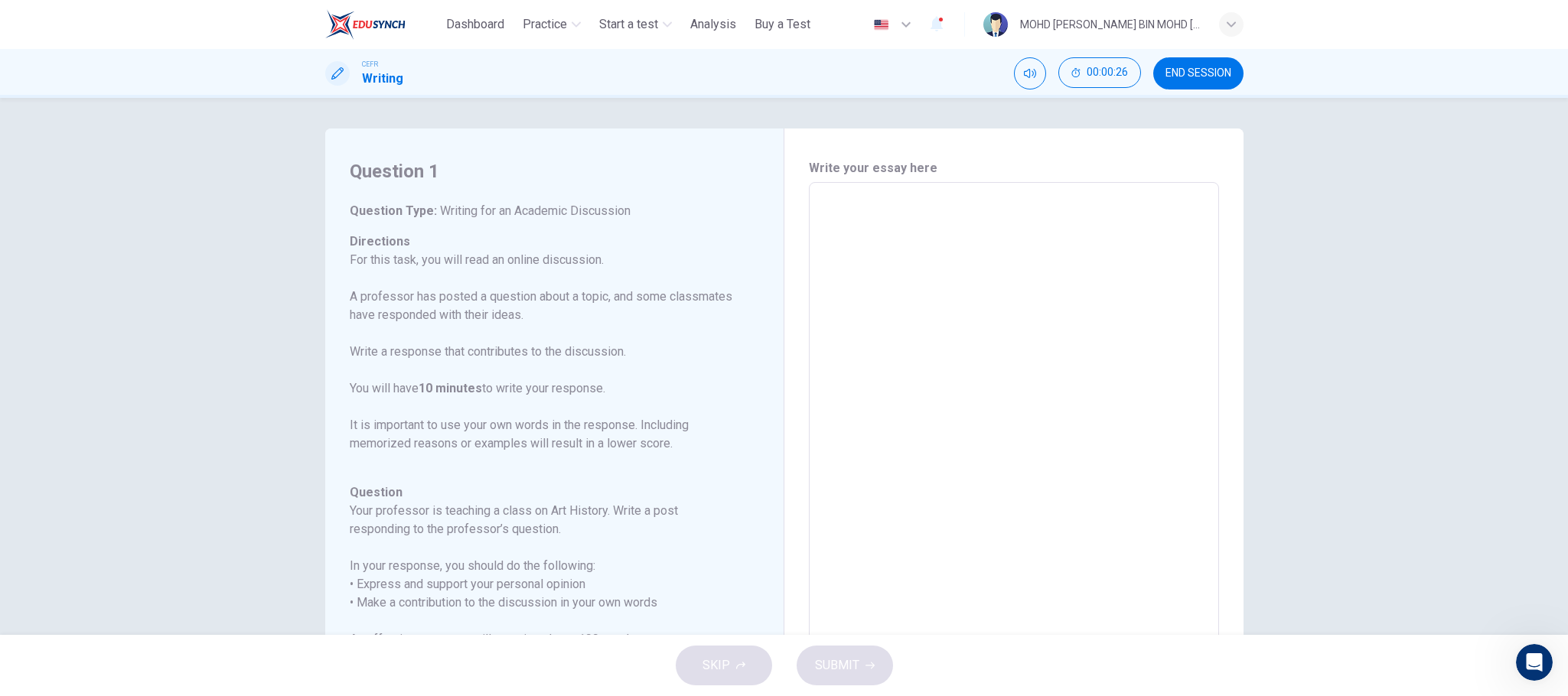
scroll to position [2787, 0]
drag, startPoint x: 738, startPoint y: 8, endPoint x: 186, endPoint y: 306, distance: 627.3
click at [186, 306] on div "Question 1 Question Type : Writing for an Academic Discussion Directions For th…" at bounding box center [784, 367] width 1568 height 537
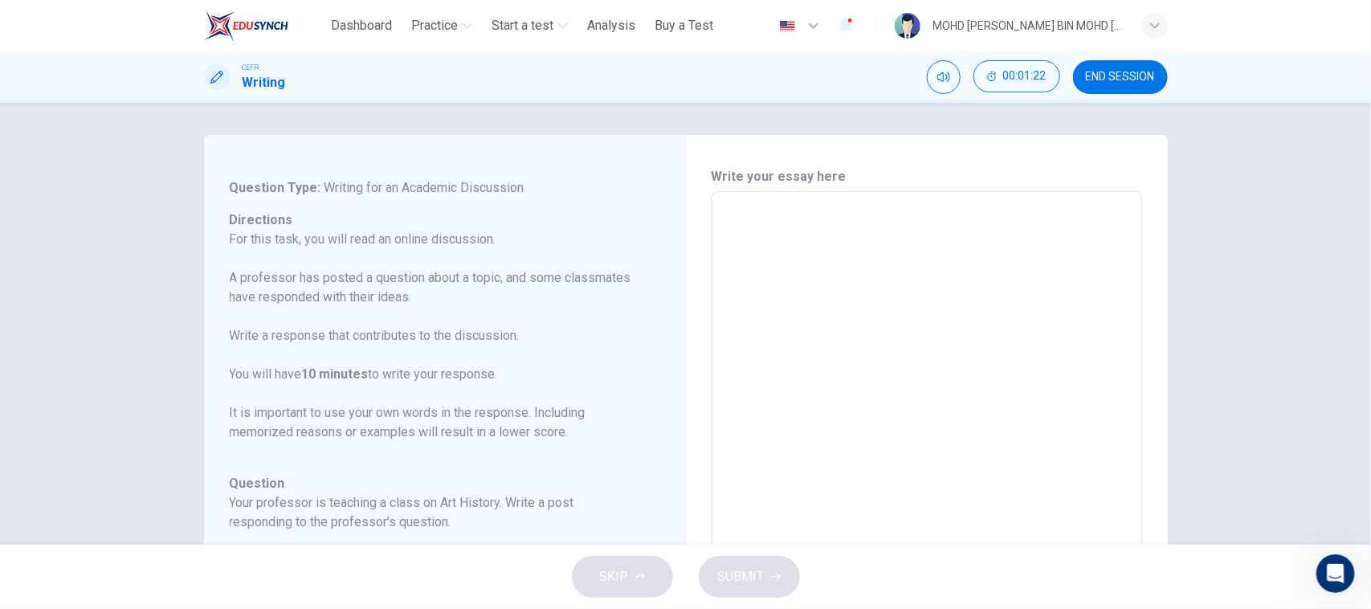
scroll to position [178, 0]
